Goal: Information Seeking & Learning: Learn about a topic

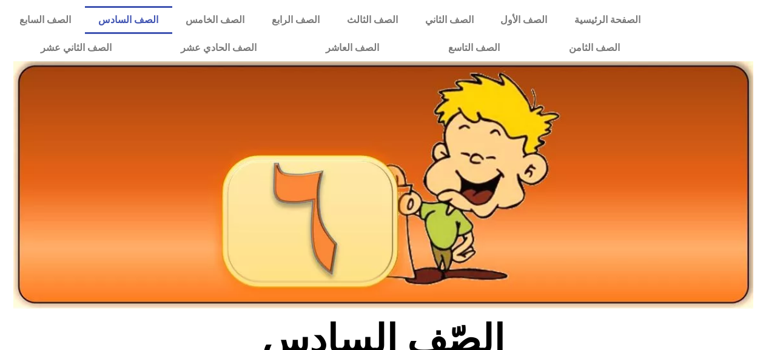
scroll to position [303, 0]
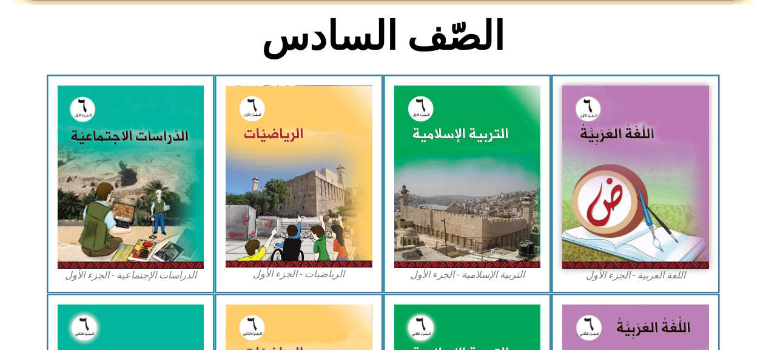
click at [301, 235] on img at bounding box center [299, 177] width 147 height 182
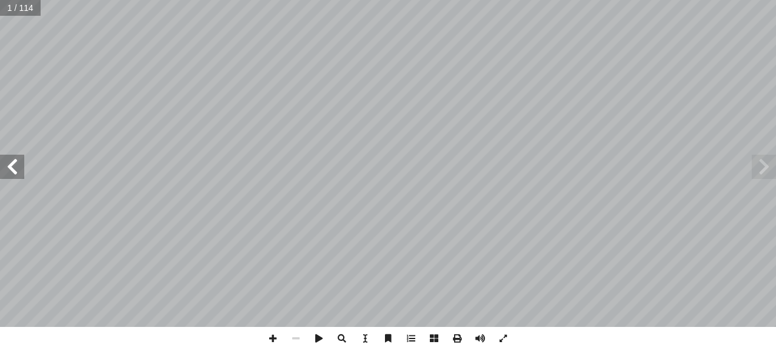
drag, startPoint x: 95, startPoint y: 331, endPoint x: 19, endPoint y: 165, distance: 182.4
click at [19, 165] on span at bounding box center [12, 167] width 24 height 24
click at [21, 164] on span at bounding box center [12, 167] width 24 height 24
click at [21, 155] on span at bounding box center [12, 167] width 24 height 24
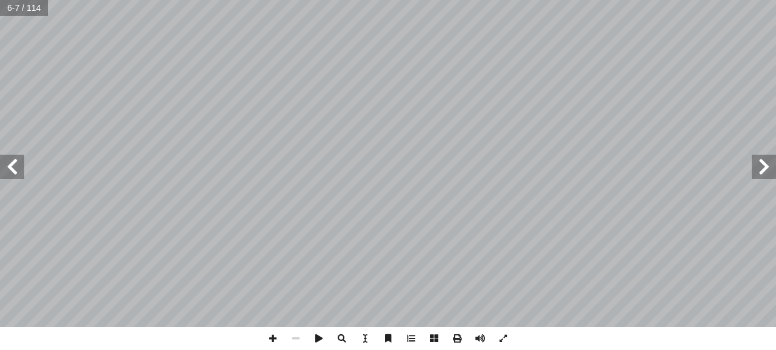
click at [24, 158] on span at bounding box center [12, 167] width 24 height 24
click at [17, 178] on span at bounding box center [12, 167] width 24 height 24
click at [268, 338] on span at bounding box center [272, 338] width 23 height 23
click at [276, 333] on span at bounding box center [272, 338] width 23 height 23
click at [300, 338] on span at bounding box center [295, 338] width 23 height 23
